Goal: Information Seeking & Learning: Find specific fact

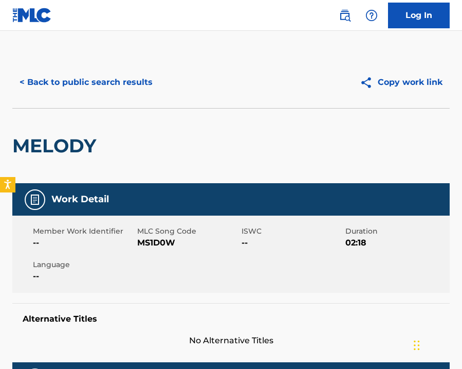
click at [132, 77] on button "< Back to public search results" at bounding box center [86, 82] width 148 height 26
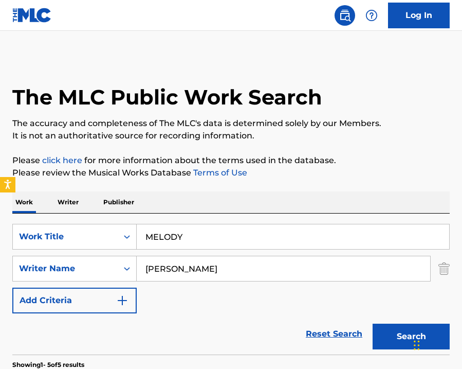
scroll to position [127, 0]
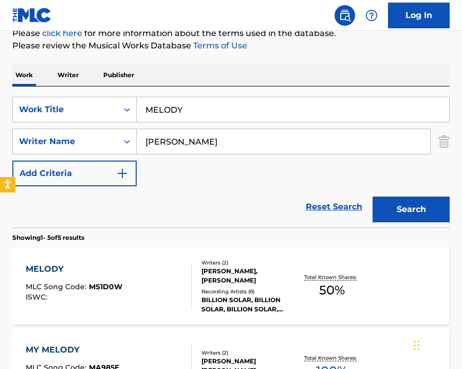
click at [163, 111] on input "MELODY" at bounding box center [293, 109] width 313 height 25
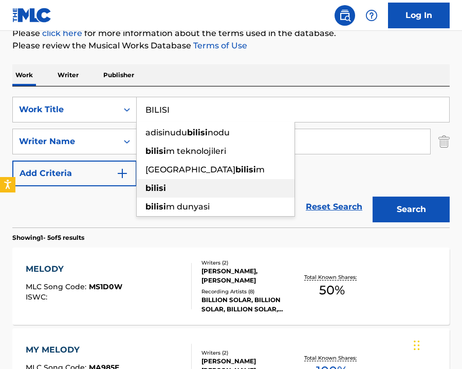
click at [151, 188] on strong "bilisi" at bounding box center [155, 188] width 21 height 10
type input "bilisi"
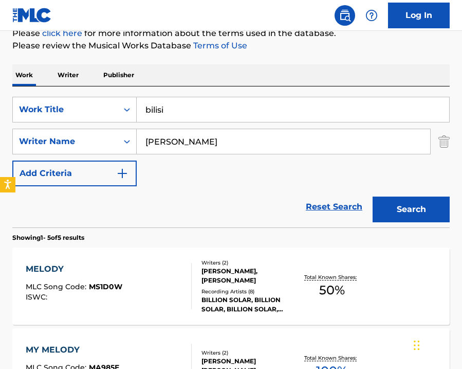
click at [173, 141] on input "[PERSON_NAME]" at bounding box center [284, 141] width 294 height 25
type input "D"
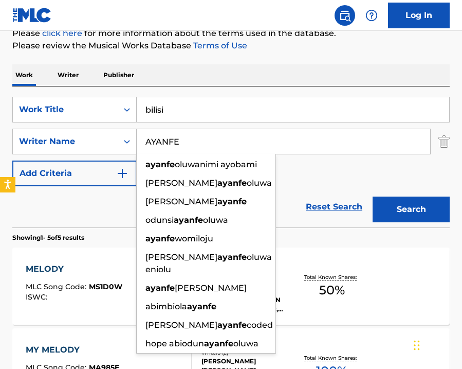
type input "AYANFE"
click at [392, 210] on button "Search" at bounding box center [411, 209] width 77 height 26
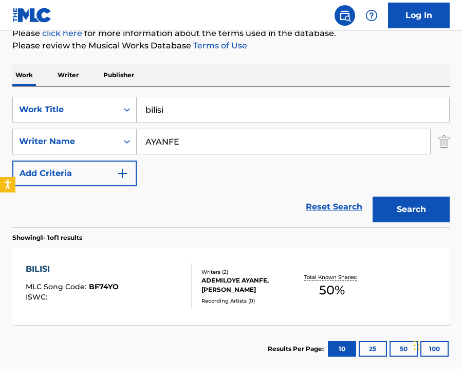
click at [241, 290] on div "ADEMILOYE AYANFE, [PERSON_NAME]" at bounding box center [249, 285] width 94 height 19
